Goal: Information Seeking & Learning: Check status

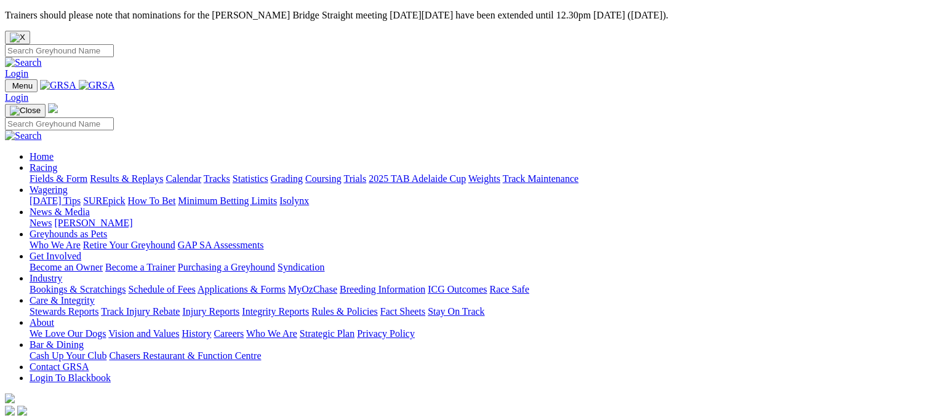
click at [148, 173] on link "Results & Replays" at bounding box center [126, 178] width 73 height 10
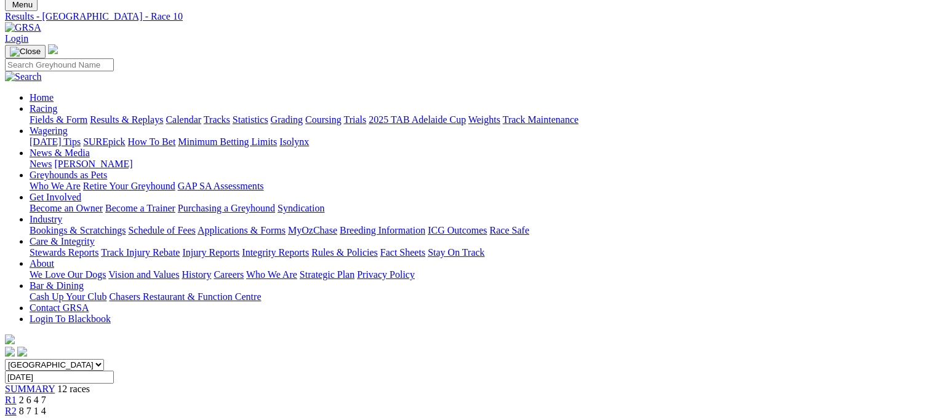
scroll to position [188, 0]
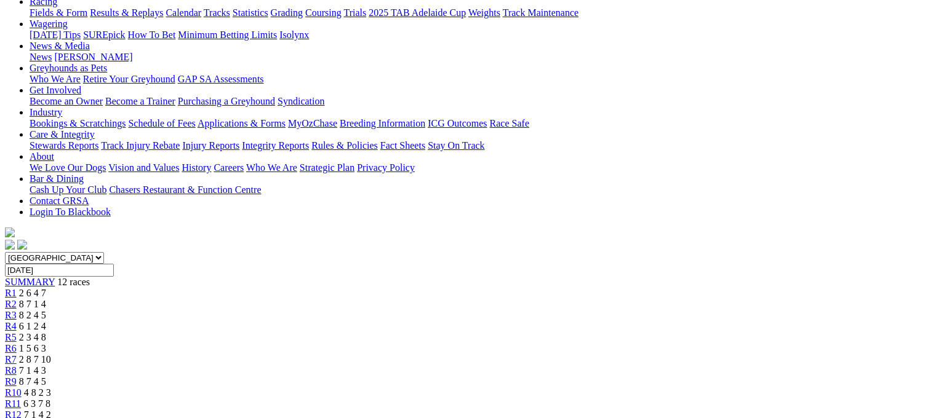
click at [770, 399] on div "R11 6 3 7 8" at bounding box center [468, 404] width 926 height 11
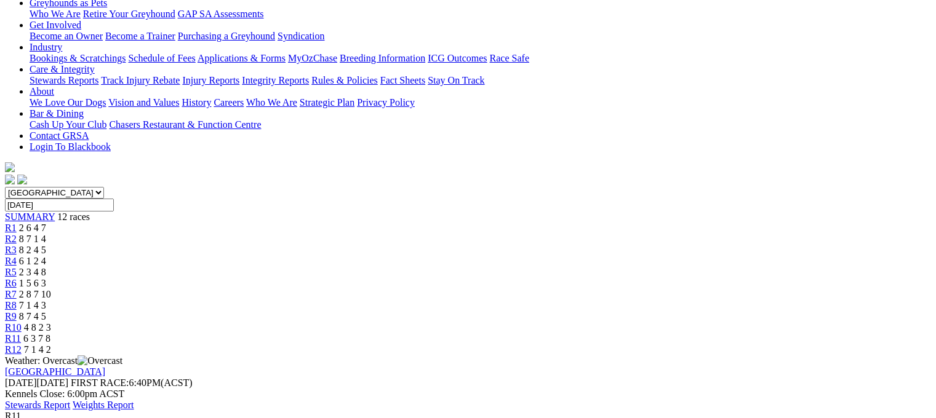
scroll to position [278, 0]
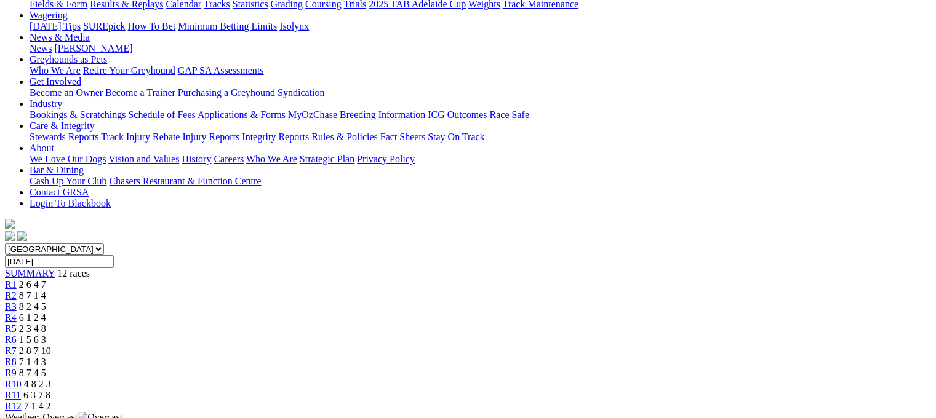
scroll to position [106, 0]
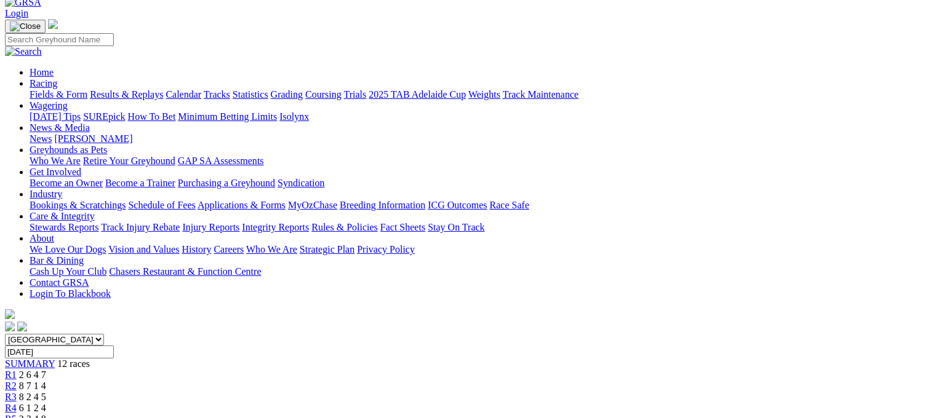
click at [360, 403] on div "R4 6 1 2 4" at bounding box center [468, 408] width 926 height 11
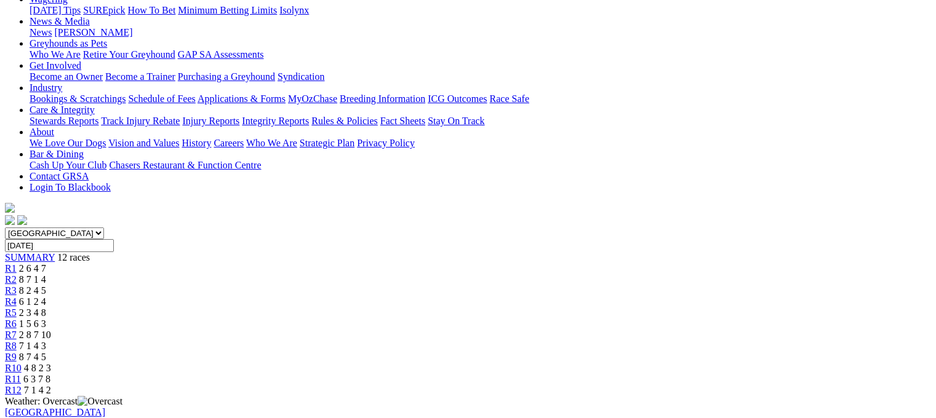
scroll to position [164, 0]
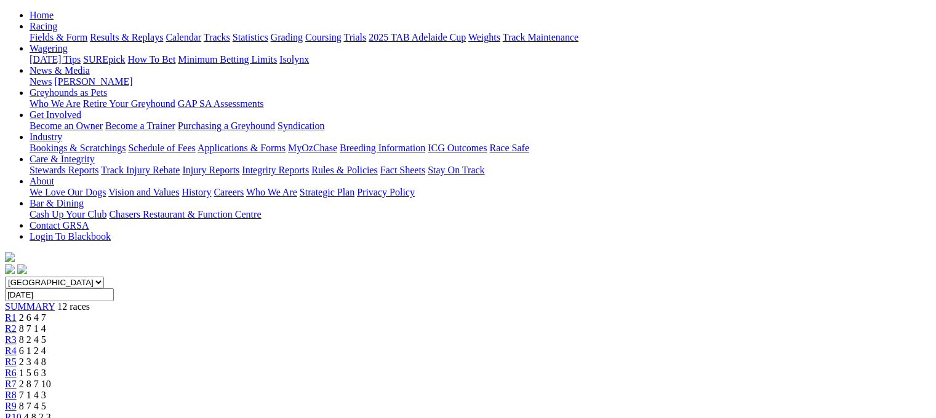
click at [17, 357] on link "R5" at bounding box center [11, 362] width 12 height 10
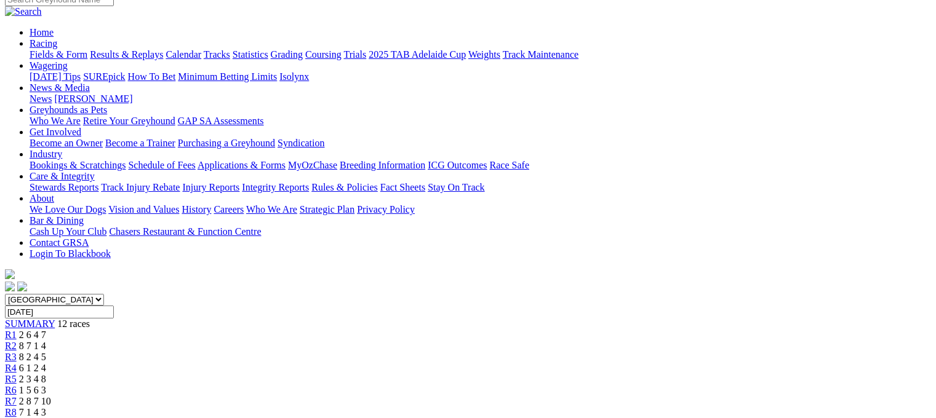
scroll to position [98, 0]
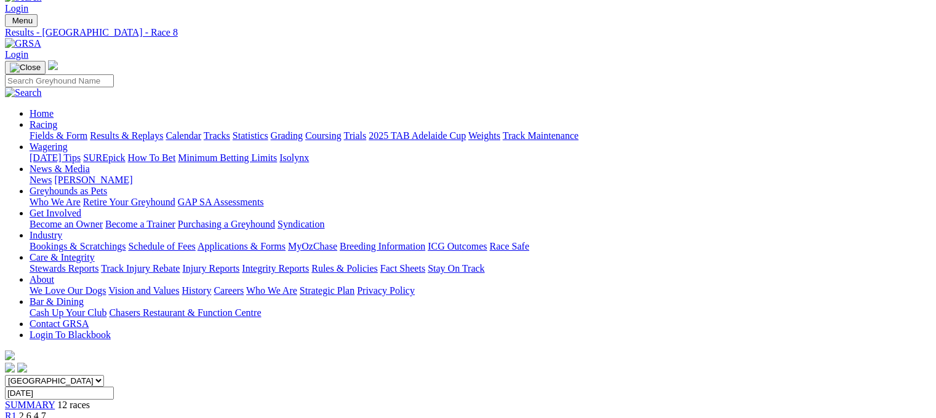
scroll to position [32, 0]
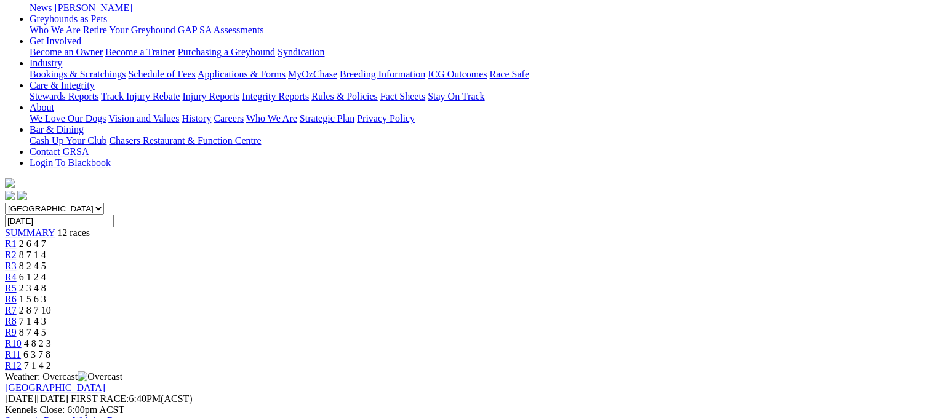
scroll to position [197, 0]
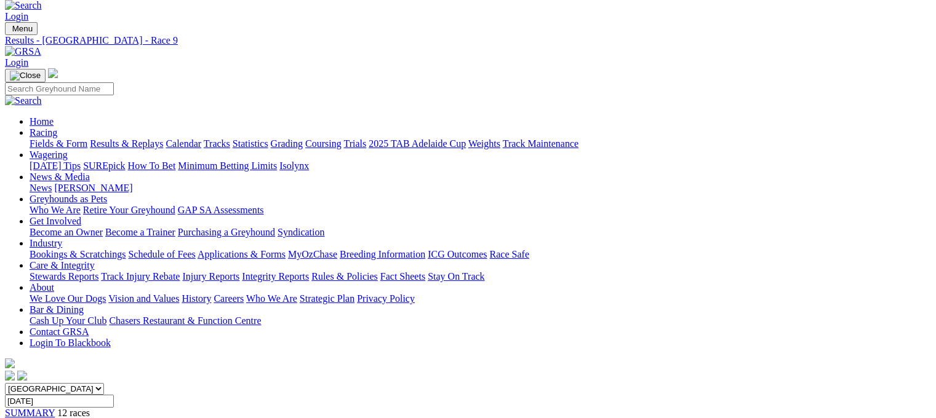
scroll to position [0, 0]
